Goal: Task Accomplishment & Management: Manage account settings

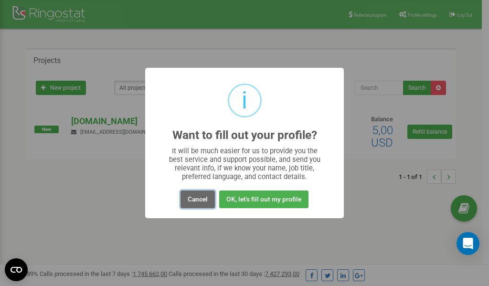
click at [201, 198] on button "Cancel" at bounding box center [197, 199] width 34 height 18
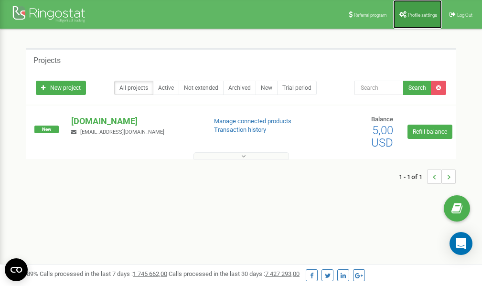
click at [418, 13] on span "Profile settings" at bounding box center [422, 14] width 29 height 5
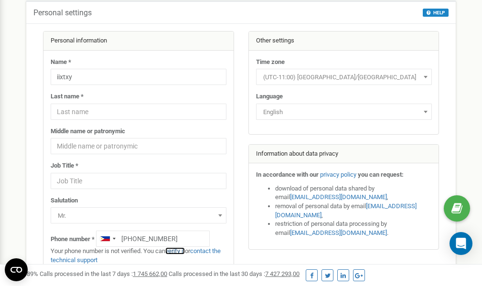
click at [178, 251] on link "verify it" at bounding box center [175, 250] width 20 height 7
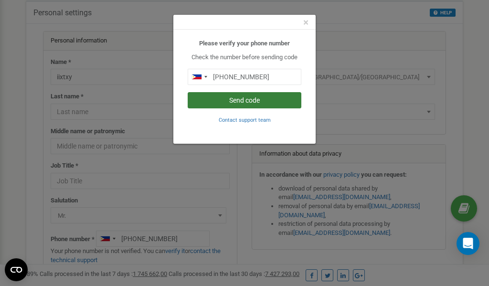
click at [256, 100] on button "Send code" at bounding box center [245, 100] width 114 height 16
